Goal: Transaction & Acquisition: Purchase product/service

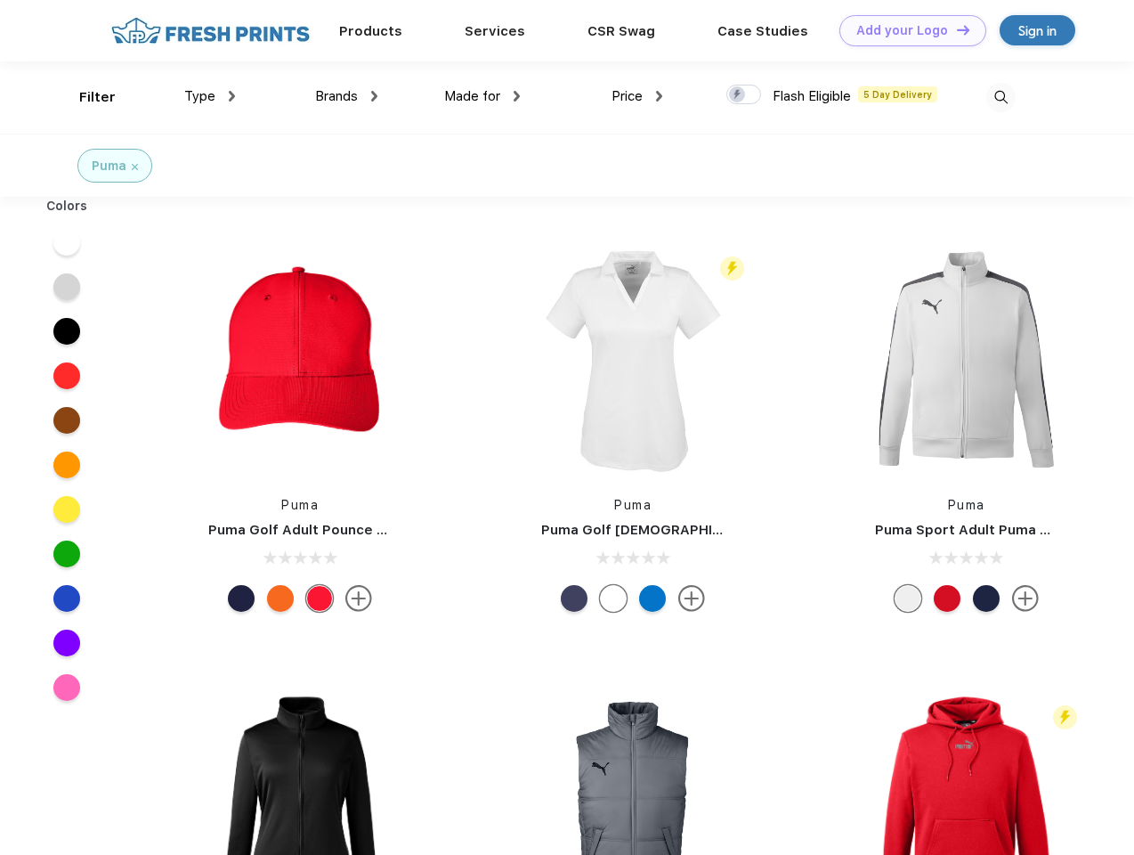
click at [906, 30] on link "Add your Logo Design Tool" at bounding box center [912, 30] width 147 height 31
click at [0, 0] on div "Design Tool" at bounding box center [0, 0] width 0 height 0
click at [955, 29] on link "Add your Logo Design Tool" at bounding box center [912, 30] width 147 height 31
click at [85, 97] on div "Filter" at bounding box center [97, 97] width 36 height 20
click at [210, 96] on span "Type" at bounding box center [199, 96] width 31 height 16
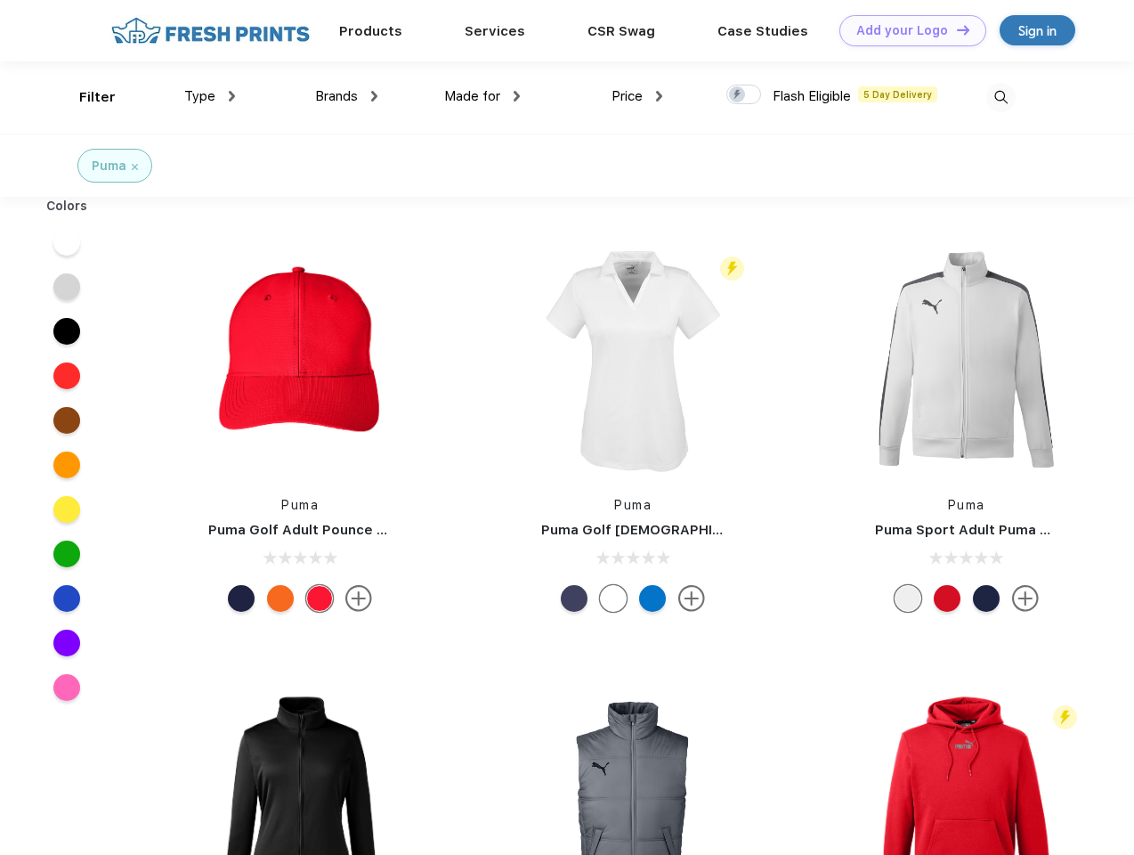
click at [346, 96] on span "Brands" at bounding box center [336, 96] width 43 height 16
click at [482, 96] on span "Made for" at bounding box center [472, 96] width 56 height 16
click at [637, 96] on span "Price" at bounding box center [627, 96] width 31 height 16
click at [744, 95] on div at bounding box center [743, 95] width 35 height 20
click at [738, 95] on input "checkbox" at bounding box center [732, 90] width 12 height 12
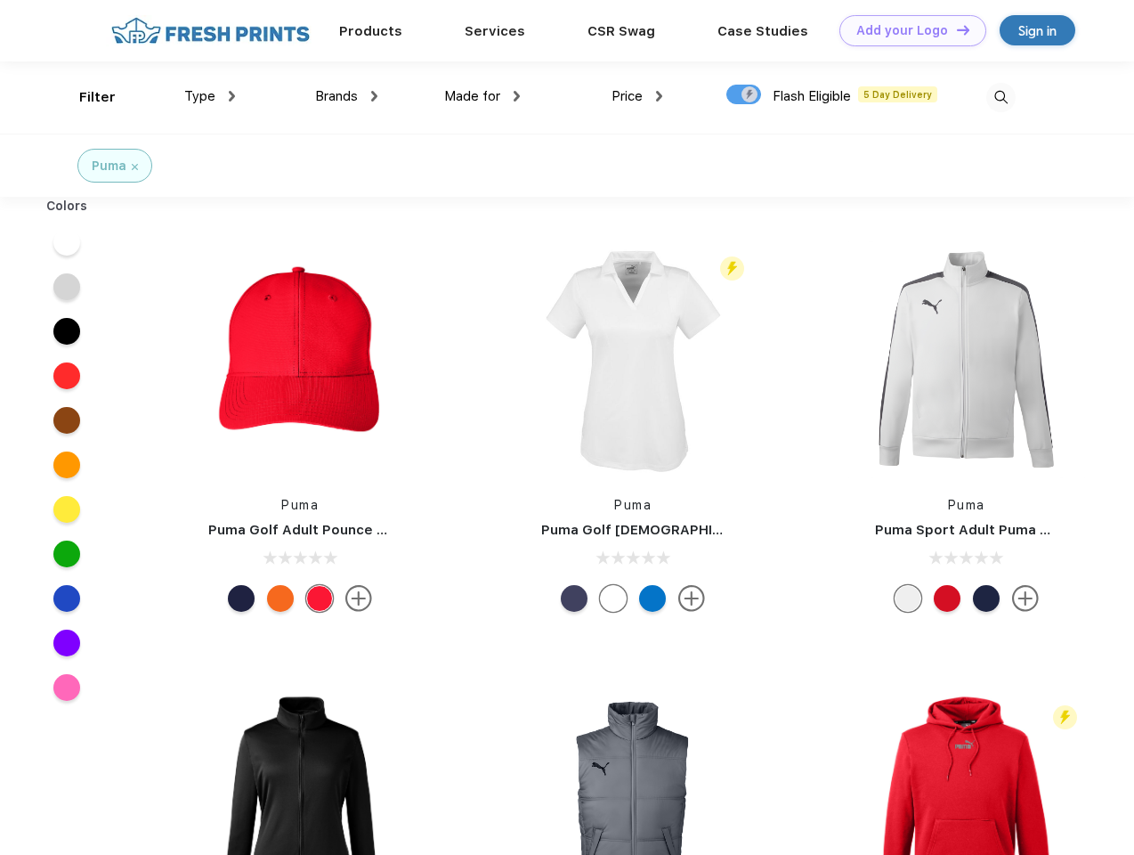
click at [1001, 97] on img at bounding box center [1000, 97] width 29 height 29
